Goal: Task Accomplishment & Management: Manage account settings

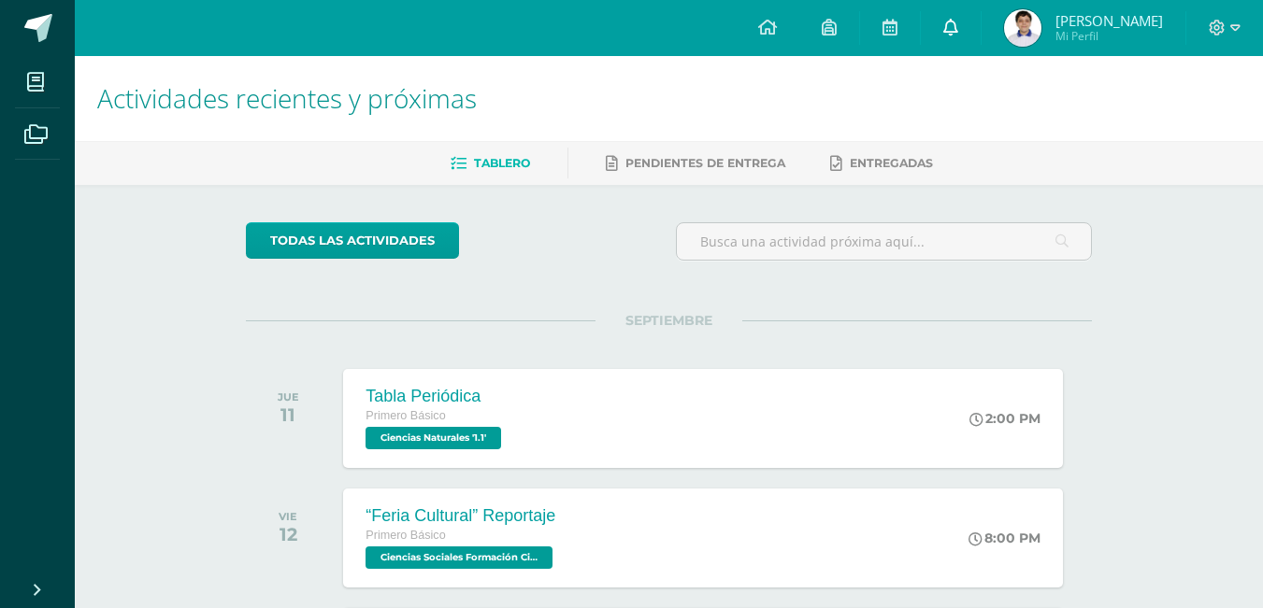
click at [936, 21] on link at bounding box center [951, 28] width 60 height 56
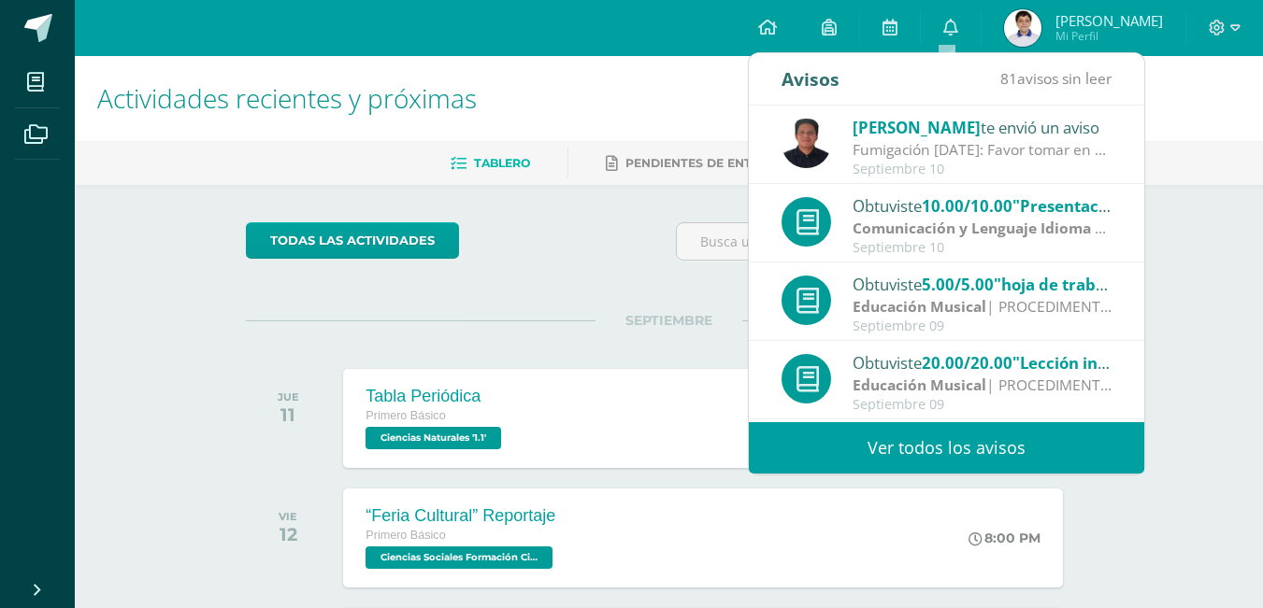
click at [1010, 34] on img at bounding box center [1022, 27] width 37 height 37
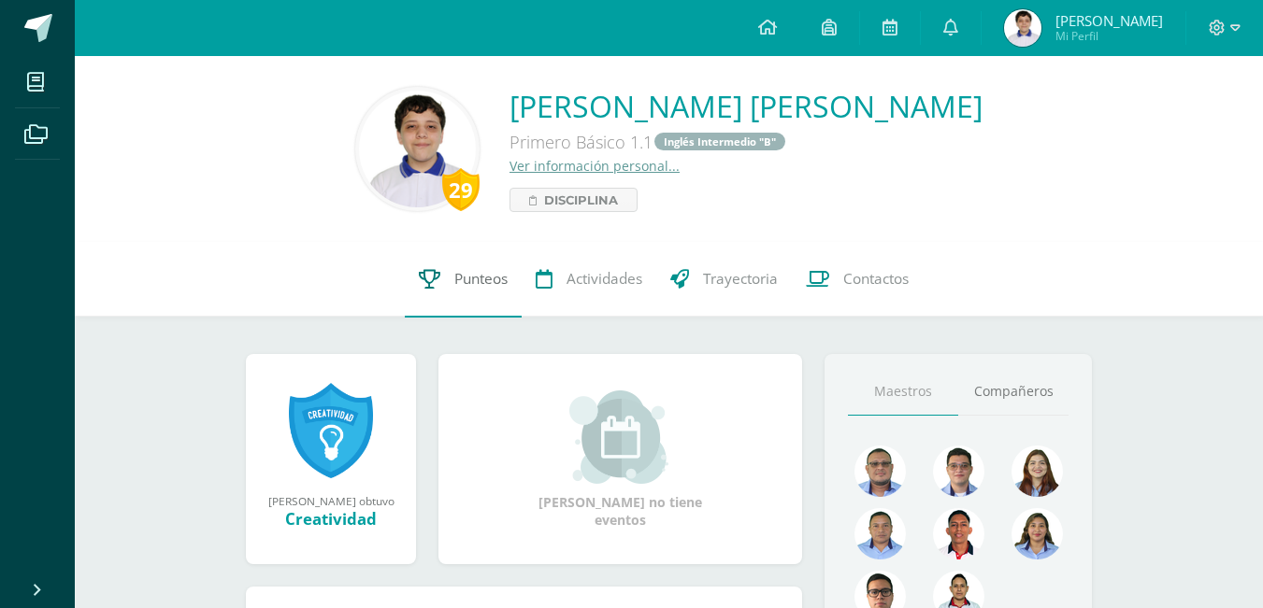
click at [450, 285] on link "Punteos" at bounding box center [463, 279] width 117 height 75
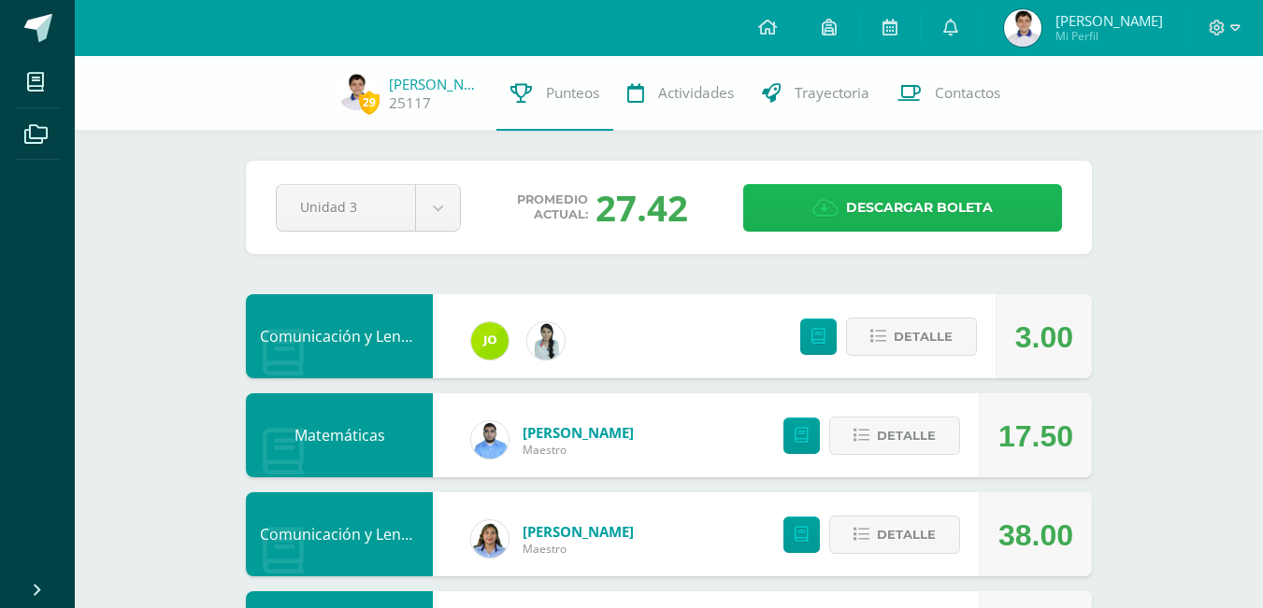
click at [839, 208] on link "Descargar boleta" at bounding box center [902, 208] width 319 height 48
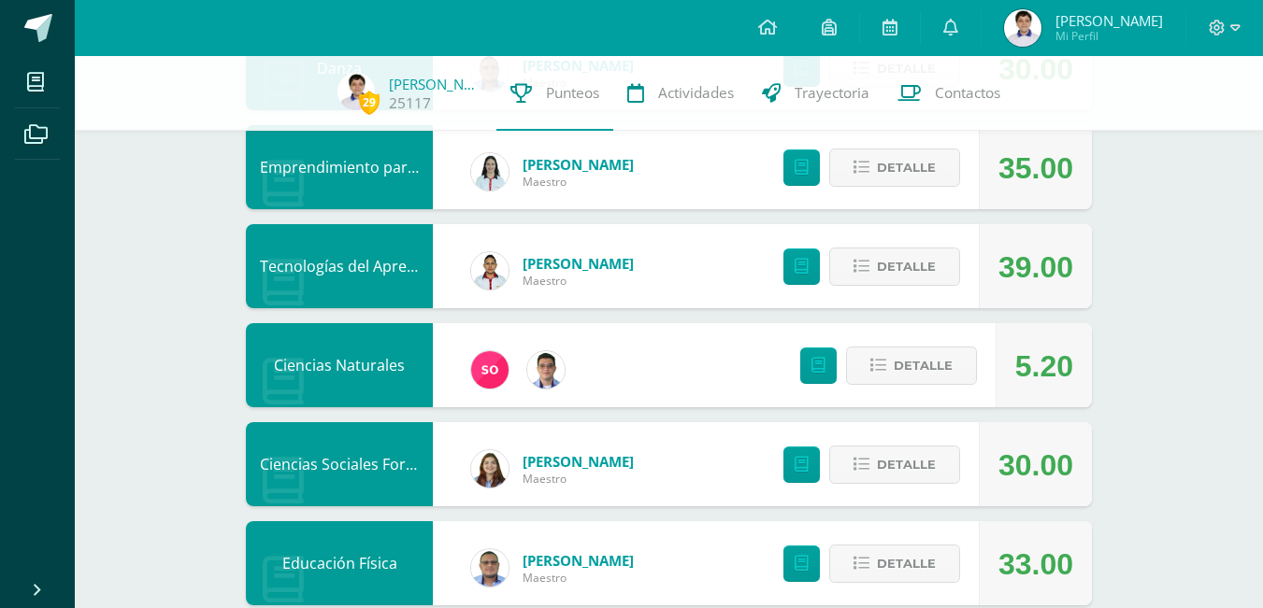
scroll to position [1215, 0]
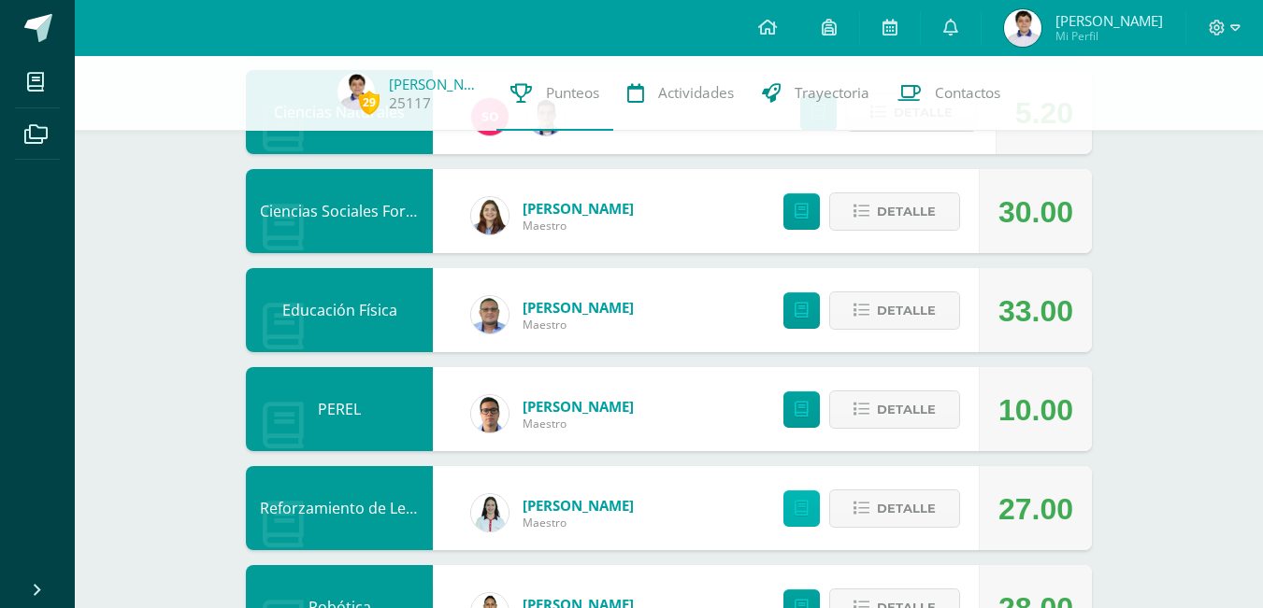
click at [796, 507] on icon at bounding box center [801, 509] width 14 height 16
